Goal: Find specific page/section: Find specific page/section

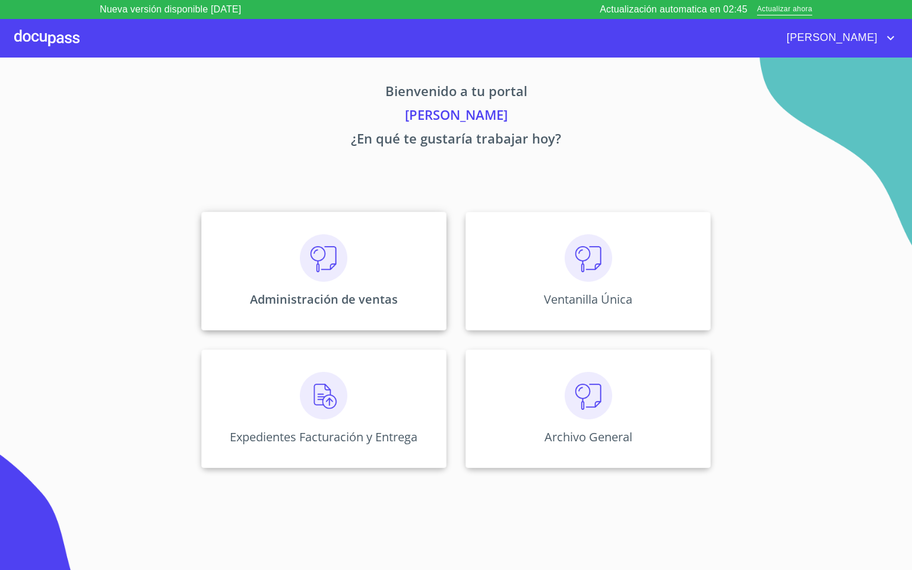
click at [287, 299] on p "Administración de ventas" at bounding box center [324, 299] width 148 height 16
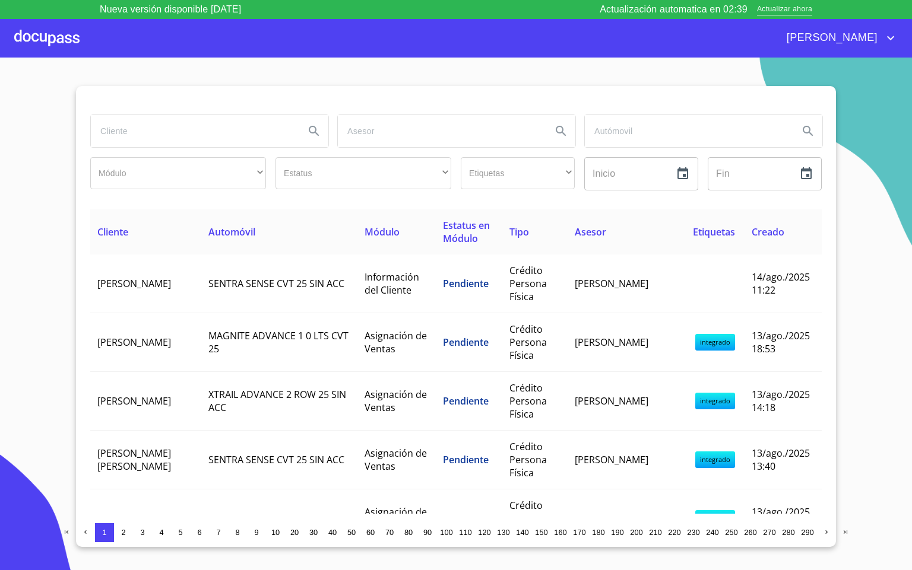
click at [184, 103] on div at bounding box center [455, 100] width 731 height 28
click at [173, 134] on input "search" at bounding box center [193, 131] width 204 height 32
type input "miguel ange"
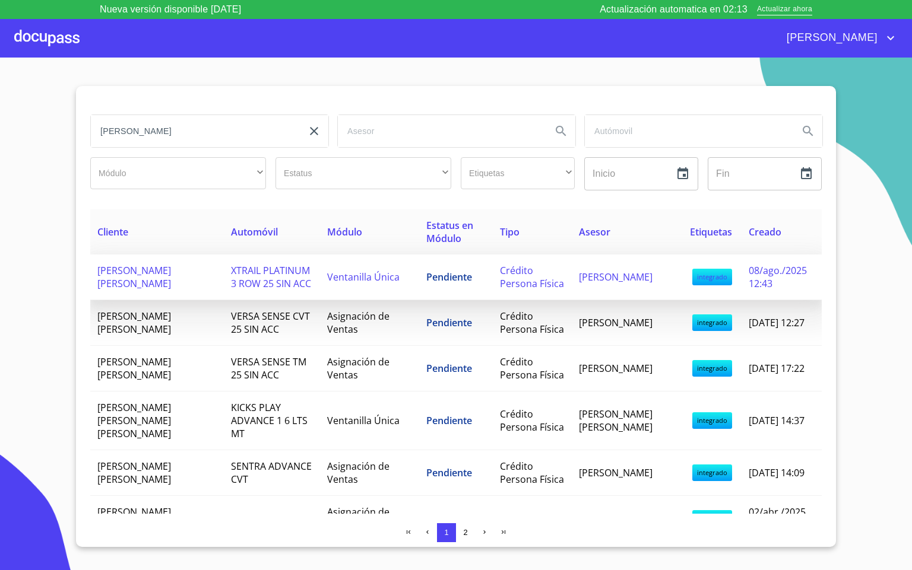
click at [261, 278] on span "XTRAIL PLATINUM 3 ROW 25 SIN ACC" at bounding box center [271, 277] width 80 height 26
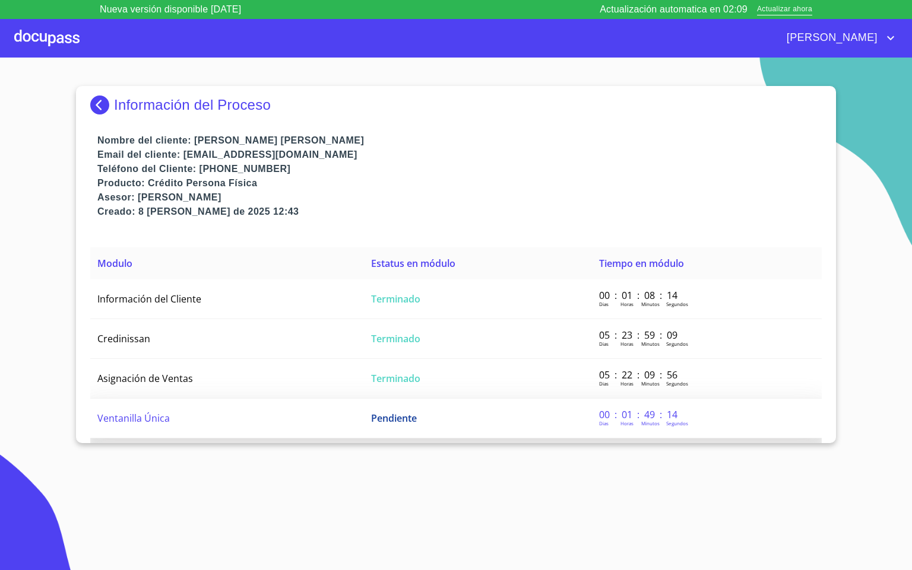
click at [157, 415] on span "Ventanilla Única" at bounding box center [133, 418] width 72 height 13
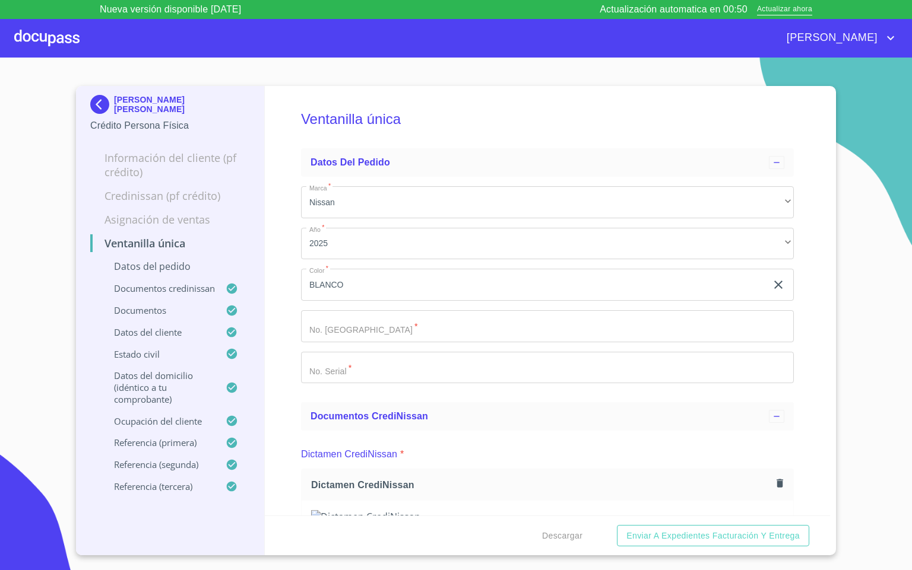
click at [43, 24] on div at bounding box center [46, 38] width 65 height 38
